Goal: Task Accomplishment & Management: Manage account settings

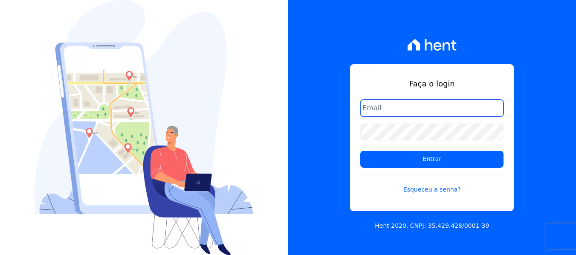
click at [398, 114] on input "email" at bounding box center [431, 108] width 143 height 17
type input "[PERSON_NAME][EMAIL_ADDRESS][DOMAIN_NAME]"
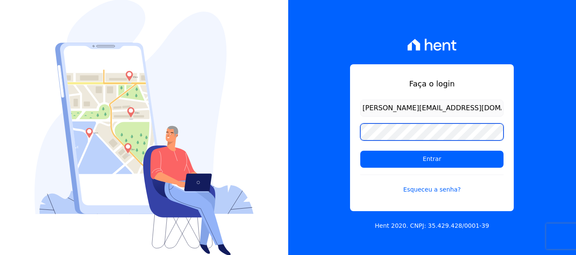
click at [360, 151] on input "Entrar" at bounding box center [431, 159] width 143 height 17
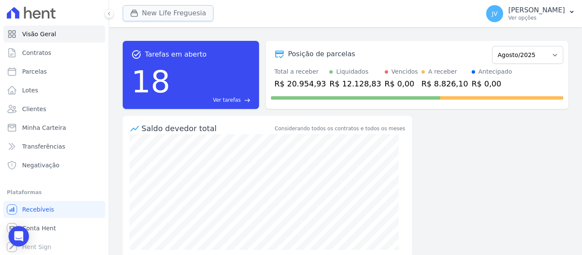
click at [162, 15] on button "New Life Freguesia" at bounding box center [168, 13] width 91 height 16
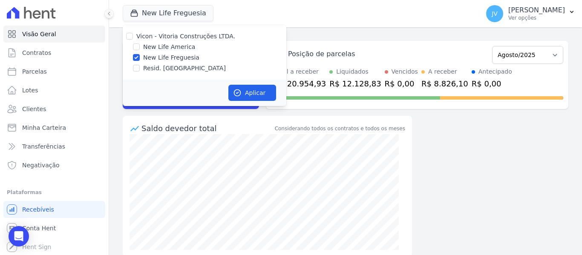
click at [127, 32] on div at bounding box center [129, 36] width 7 height 9
click at [130, 35] on input "Vicon - Vitoria Construções LTDA." at bounding box center [129, 36] width 7 height 7
checkbox input "true"
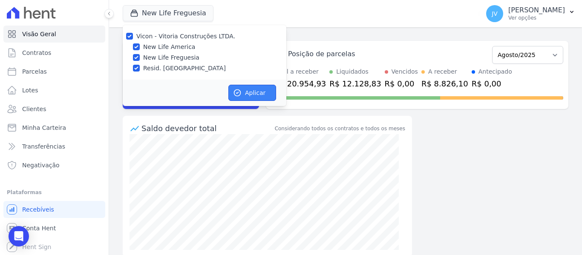
click at [244, 89] on button "Aplicar" at bounding box center [252, 93] width 48 height 16
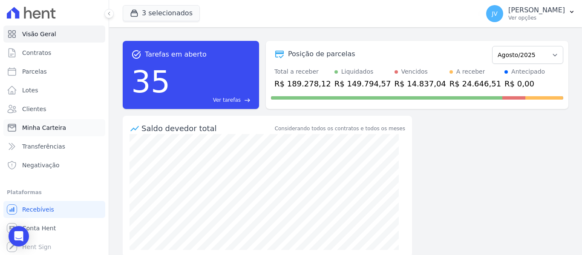
click at [38, 127] on span "Minha Carteira" at bounding box center [44, 128] width 44 height 9
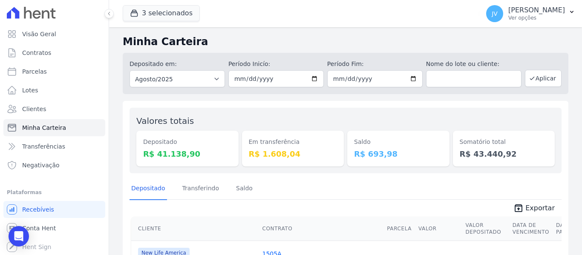
scroll to position [43, 0]
